Goal: Entertainment & Leisure: Consume media (video, audio)

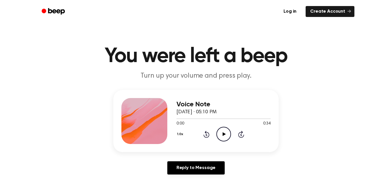
click at [225, 139] on icon "Play Audio" at bounding box center [223, 133] width 15 height 15
click at [222, 132] on icon at bounding box center [223, 134] width 3 height 4
click at [224, 138] on icon "Play Audio" at bounding box center [223, 133] width 15 height 15
click at [224, 133] on icon "Play Audio" at bounding box center [223, 133] width 15 height 15
click at [220, 136] on icon "Play Audio" at bounding box center [223, 133] width 15 height 15
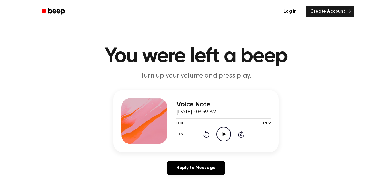
click at [225, 135] on icon "Play Audio" at bounding box center [223, 133] width 15 height 15
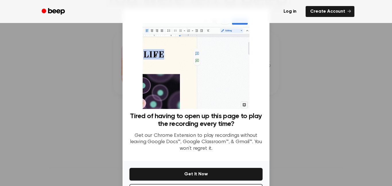
scroll to position [23, 0]
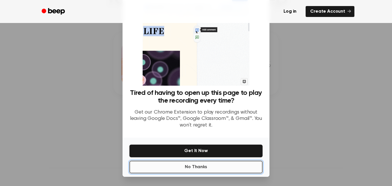
click at [227, 167] on button "No Thanks" at bounding box center [195, 166] width 133 height 13
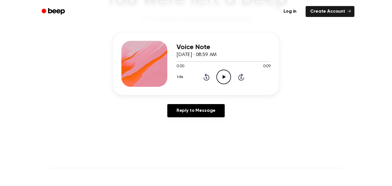
click at [224, 75] on icon "Play Audio" at bounding box center [223, 76] width 15 height 15
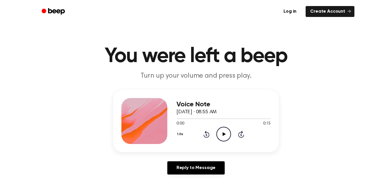
click at [222, 138] on icon "Play Audio" at bounding box center [223, 133] width 15 height 15
click at [220, 134] on icon "Play Audio" at bounding box center [223, 133] width 15 height 15
click at [225, 136] on icon "Play Audio" at bounding box center [223, 133] width 15 height 15
click at [231, 139] on div "1.0x Rewind 5 seconds Play Audio Skip 5 seconds" at bounding box center [223, 133] width 94 height 15
click at [224, 134] on icon at bounding box center [223, 134] width 3 height 4
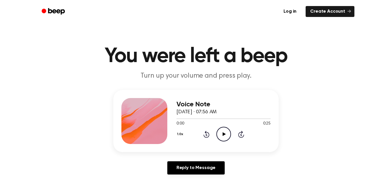
click at [219, 135] on icon "Play Audio" at bounding box center [223, 133] width 15 height 15
click at [229, 131] on icon "Play Audio" at bounding box center [223, 133] width 15 height 15
click at [228, 144] on div "Voice Note September 26, 2025 · 08:56 AM 0:00 0:14 Your browser does not suppor…" at bounding box center [195, 121] width 165 height 62
click at [222, 132] on icon "Play Audio" at bounding box center [223, 133] width 15 height 15
click at [225, 137] on icon "Play Audio" at bounding box center [223, 133] width 15 height 15
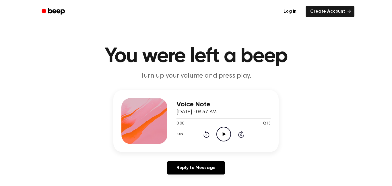
click at [224, 140] on icon "Play Audio" at bounding box center [223, 133] width 15 height 15
click at [225, 138] on icon "Play Audio" at bounding box center [223, 133] width 15 height 15
click at [226, 138] on icon "Play Audio" at bounding box center [223, 133] width 15 height 15
click at [224, 137] on icon "Play Audio" at bounding box center [223, 133] width 15 height 15
click at [232, 138] on div "1.0x Rewind 5 seconds Play Audio Skip 5 seconds" at bounding box center [223, 133] width 94 height 15
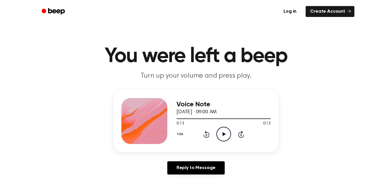
click at [221, 137] on icon "Play Audio" at bounding box center [223, 133] width 15 height 15
click at [227, 142] on div "Voice Note September 26, 2025 · 09:00 AM 0:13 0:13 Your browser does not suppor…" at bounding box center [223, 121] width 94 height 46
click at [226, 136] on icon "Play Audio" at bounding box center [223, 133] width 15 height 15
click at [222, 136] on icon "Play Audio" at bounding box center [223, 133] width 15 height 15
click at [219, 138] on icon "Play Audio" at bounding box center [223, 133] width 15 height 15
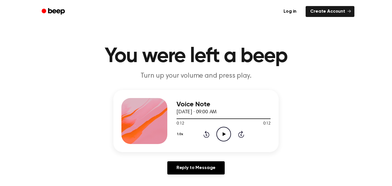
click at [223, 138] on icon "Play Audio" at bounding box center [223, 133] width 15 height 15
click at [224, 133] on icon at bounding box center [223, 134] width 3 height 4
click at [225, 135] on icon "Play Audio" at bounding box center [223, 133] width 15 height 15
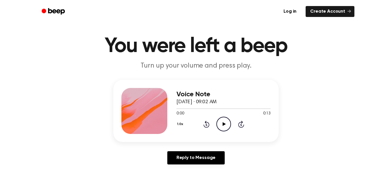
scroll to position [10, 0]
click at [233, 127] on div "1.0x Rewind 5 seconds Play Audio Skip 5 seconds" at bounding box center [223, 123] width 94 height 15
click at [230, 125] on icon "Play Audio" at bounding box center [223, 123] width 15 height 15
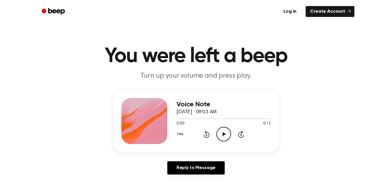
click at [224, 135] on icon at bounding box center [223, 134] width 3 height 4
click at [223, 137] on icon "Play Audio" at bounding box center [223, 133] width 15 height 15
click at [223, 133] on icon at bounding box center [223, 134] width 3 height 4
click at [228, 139] on circle at bounding box center [223, 134] width 14 height 14
